Goal: Find specific page/section

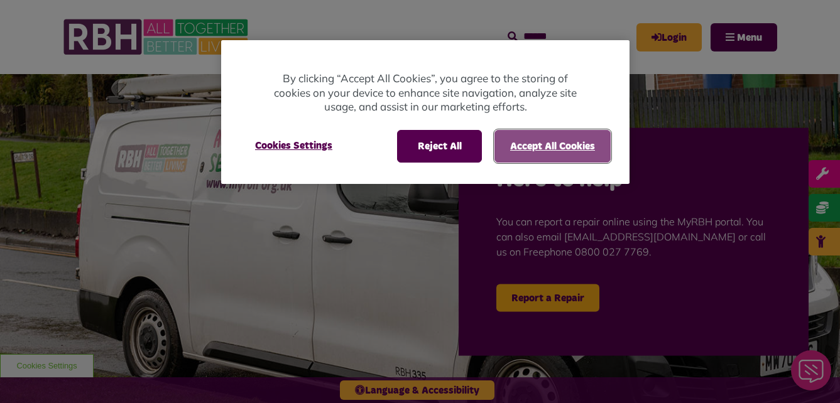
click at [516, 147] on button "Accept All Cookies" at bounding box center [552, 146] width 116 height 33
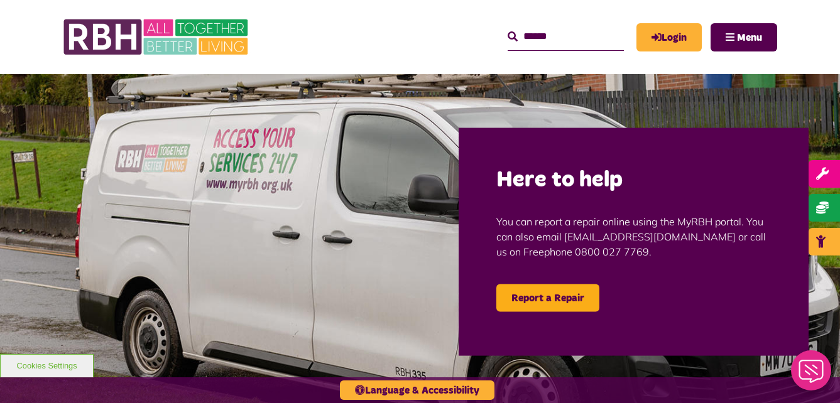
click at [730, 101] on img at bounding box center [420, 241] width 840 height 335
click at [747, 33] on span "Menu" at bounding box center [749, 38] width 25 height 10
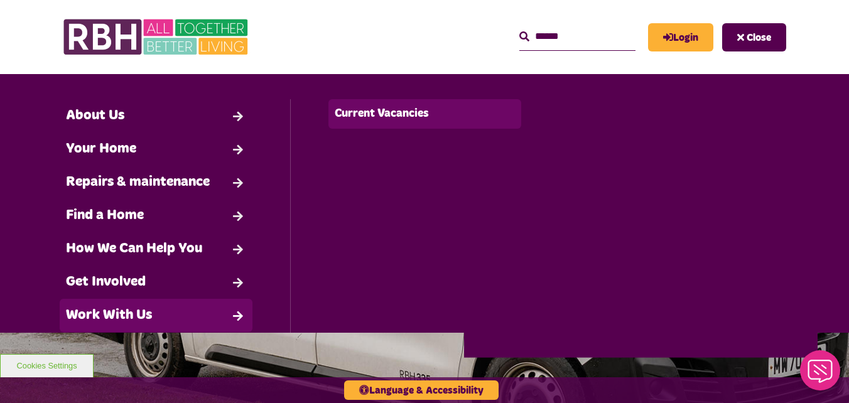
click at [364, 115] on link "Current Vacancies" at bounding box center [424, 114] width 192 height 30
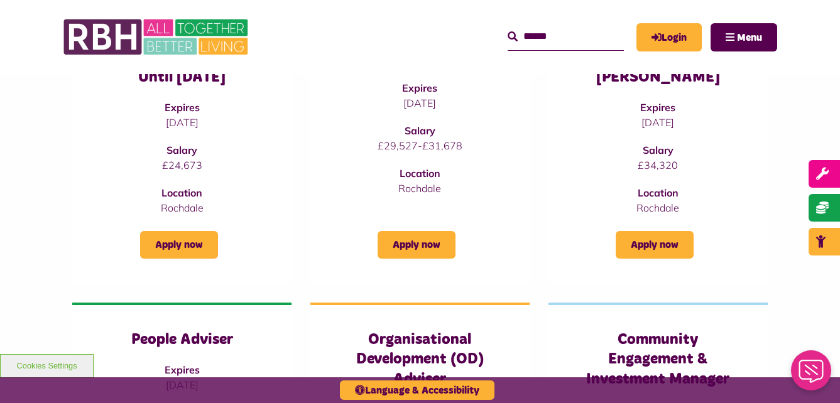
scroll to position [565, 0]
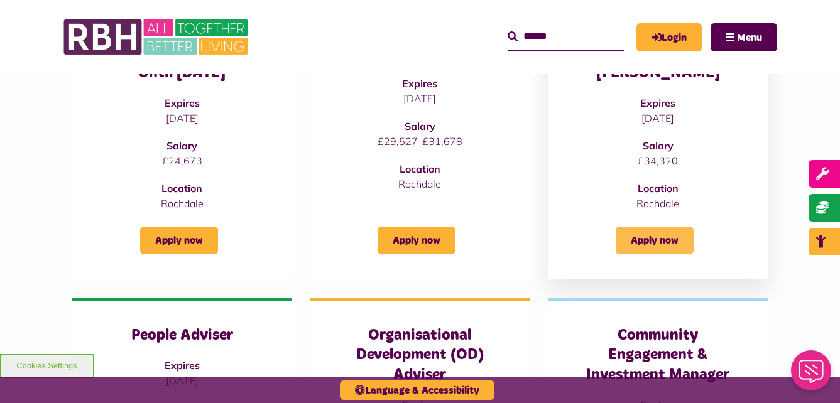
click at [639, 238] on link "Apply now" at bounding box center [654, 241] width 78 height 28
